Goal: Task Accomplishment & Management: Use online tool/utility

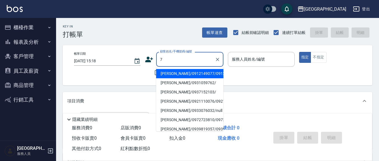
type input "7"
click at [121, 75] on div "帳單日期 [DATE] 15:18 顧客姓名/手機號碼/編號 7 顧客姓名/手機號碼/編號 不留客資 服務人員姓名/編號 服務人員姓名/編號 指定 不指定" at bounding box center [218, 65] width 296 height 27
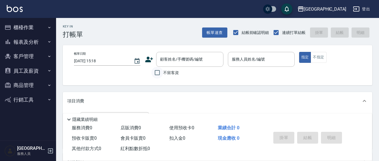
click at [156, 74] on input "不留客資" at bounding box center [157, 73] width 12 height 12
checkbox input "true"
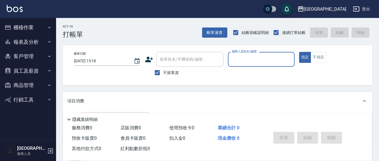
click at [253, 59] on input "服務人員姓名/編號" at bounding box center [261, 59] width 61 height 10
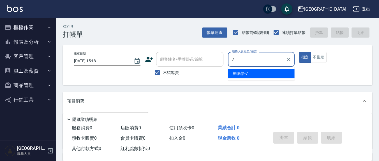
type input "[PERSON_NAME]7"
type button "true"
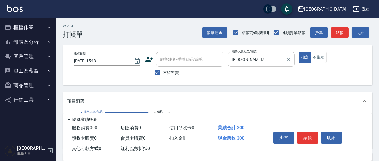
type input "[PERSON_NAME]洗髮精(210)"
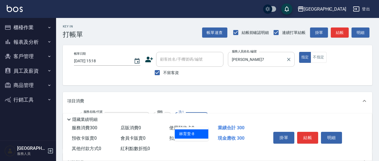
type input "林育萱-8"
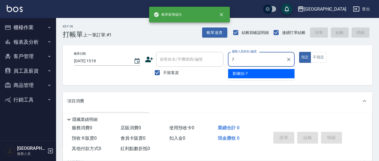
type input "[PERSON_NAME]7"
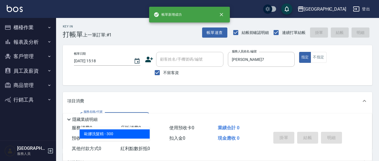
type input "[PERSON_NAME]洗髮精(210)"
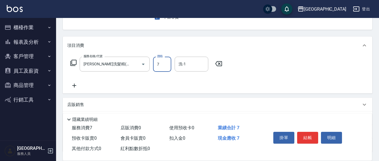
scroll to position [58, 0]
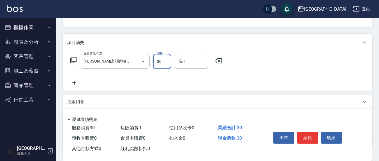
type input "300"
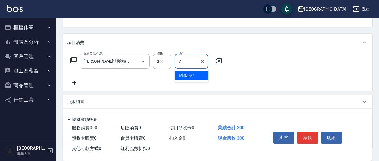
type input "[PERSON_NAME]7"
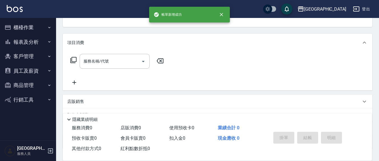
scroll to position [54, 0]
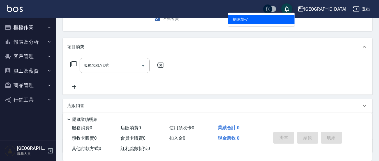
type input "[PERSON_NAME]7"
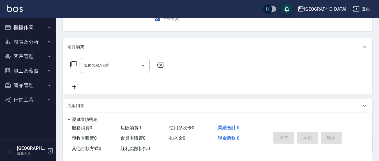
scroll to position [52, 0]
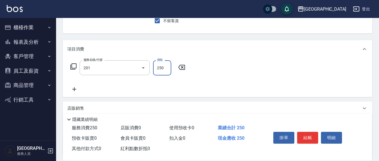
type input "洗髮(201)"
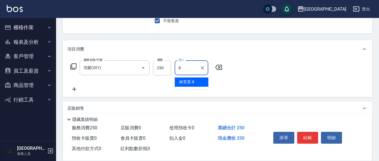
type input "林育萱-8"
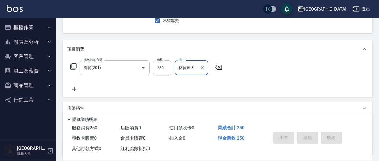
type input "[DATE] 15:21"
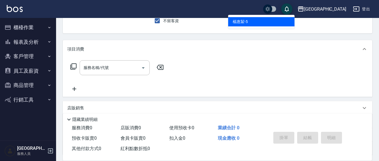
type input "[PERSON_NAME]5"
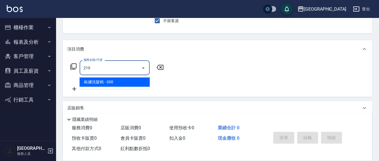
type input "[PERSON_NAME]洗髮精(210)"
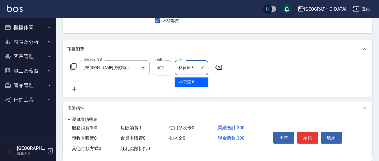
type input "林育萱-8"
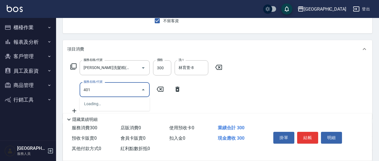
type input "剪髮(401)"
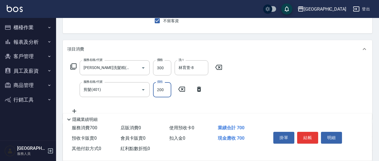
type input "200"
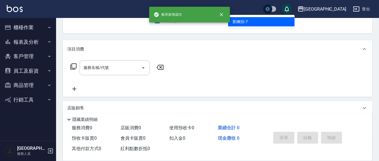
type input "[PERSON_NAME]7"
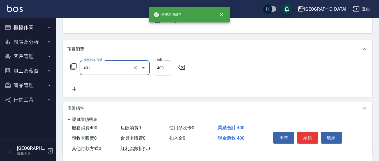
type input "剪髮(401)"
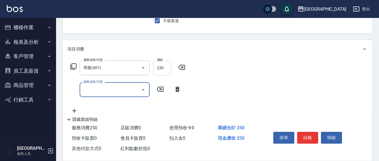
click at [164, 67] on input "250" at bounding box center [162, 67] width 18 height 15
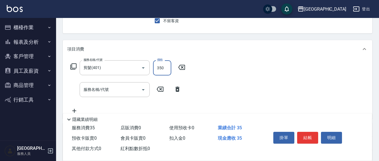
type input "350"
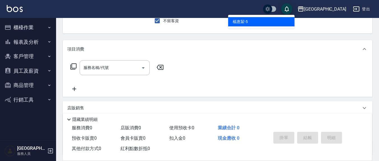
type input "[PERSON_NAME]5"
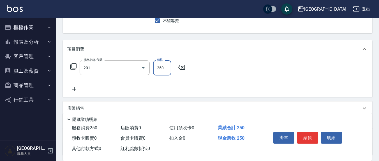
type input "洗髮(201)"
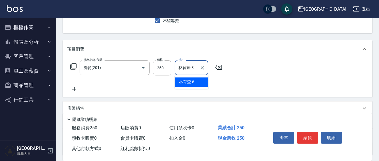
type input "林育萱-8"
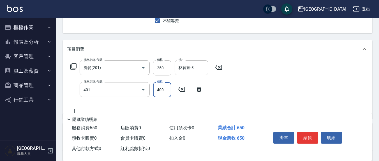
type input "剪髮(401)"
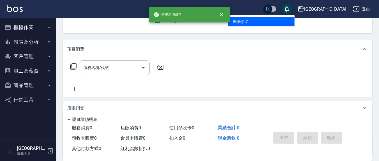
type input "[PERSON_NAME]7"
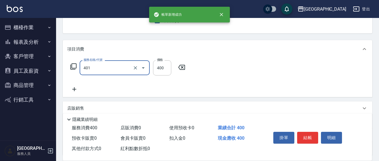
type input "剪髮(401)"
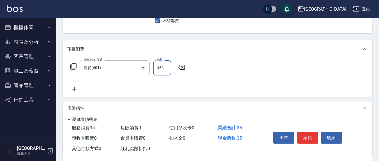
type input "350"
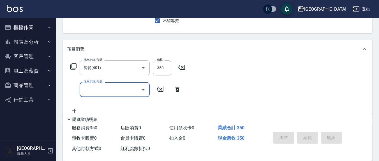
type input "[DATE] 15:22"
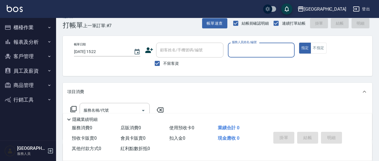
scroll to position [0, 0]
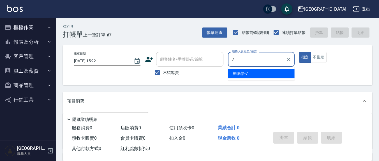
type input "[PERSON_NAME]7"
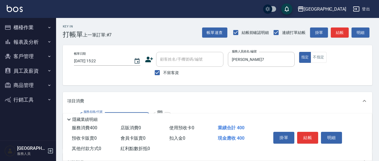
type input "剪髮(401)"
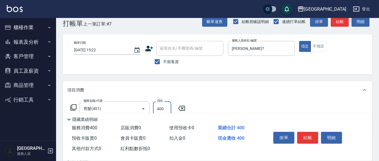
scroll to position [58, 0]
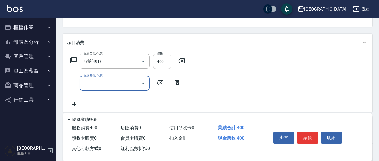
click at [164, 57] on input "400" at bounding box center [162, 61] width 18 height 15
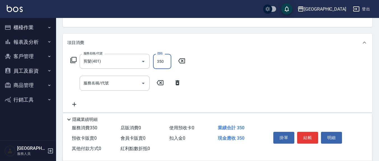
type input "350"
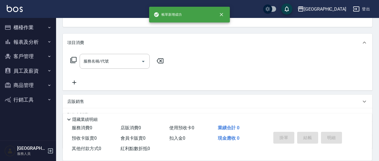
scroll to position [54, 0]
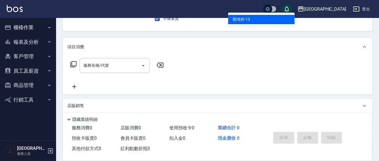
type input "鄭瑋婷-13"
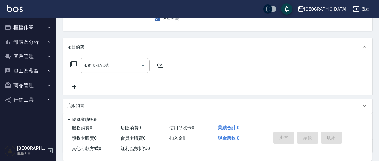
scroll to position [52, 0]
type input "."
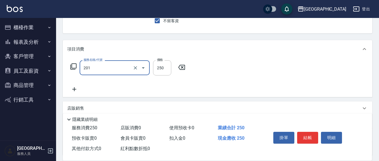
type input "洗髮(201)"
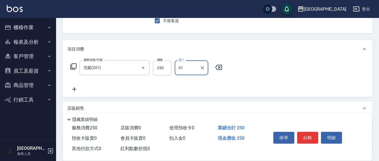
type input "3"
type input "鄭瑋婷-13"
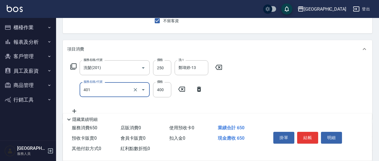
type input "剪髮(401)"
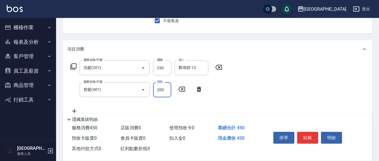
type input "200"
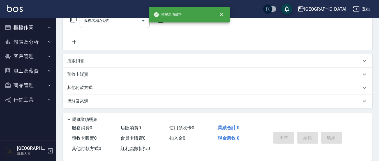
scroll to position [0, 0]
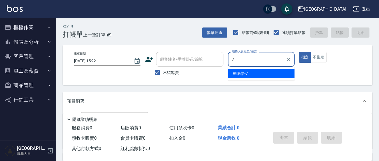
type input "[PERSON_NAME]7"
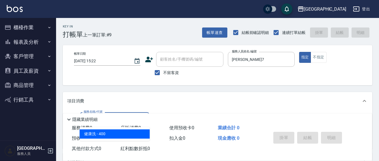
type input "健康洗(206)"
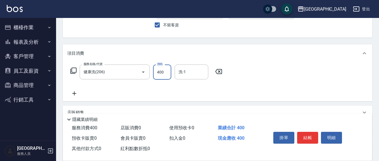
scroll to position [58, 0]
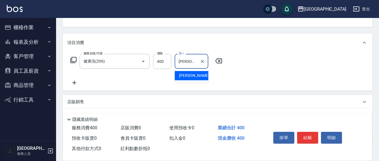
type input "[PERSON_NAME]-21"
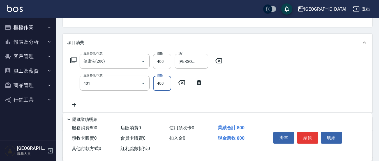
type input "剪髮(401)"
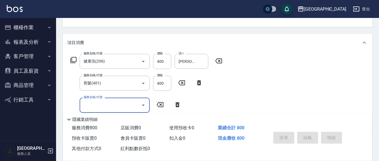
type input "[DATE] 15:23"
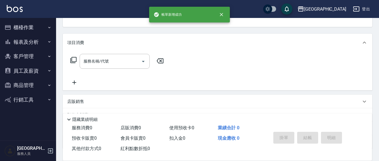
scroll to position [54, 0]
